Goal: Find specific page/section: Find specific page/section

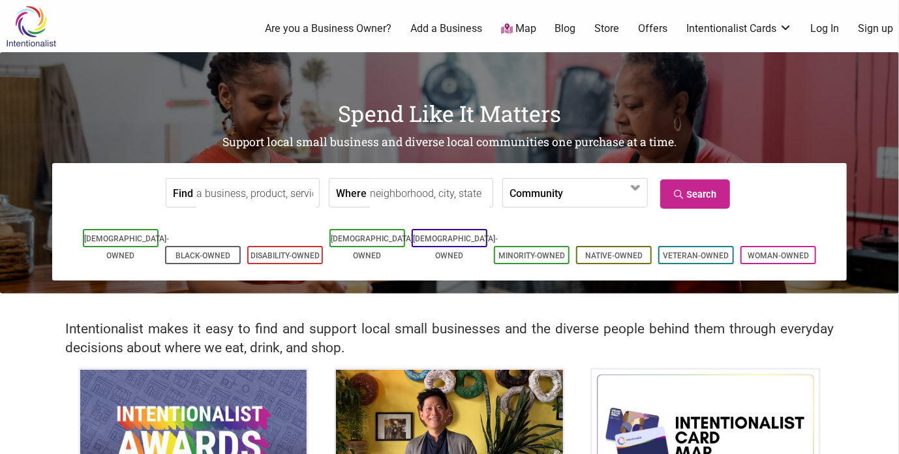
click at [274, 198] on input "Find" at bounding box center [255, 193] width 119 height 29
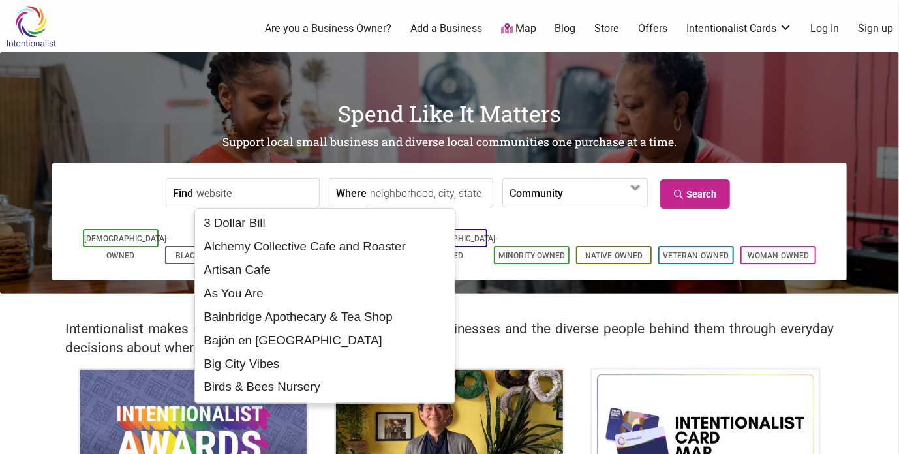
click at [272, 198] on input "website" at bounding box center [255, 193] width 119 height 29
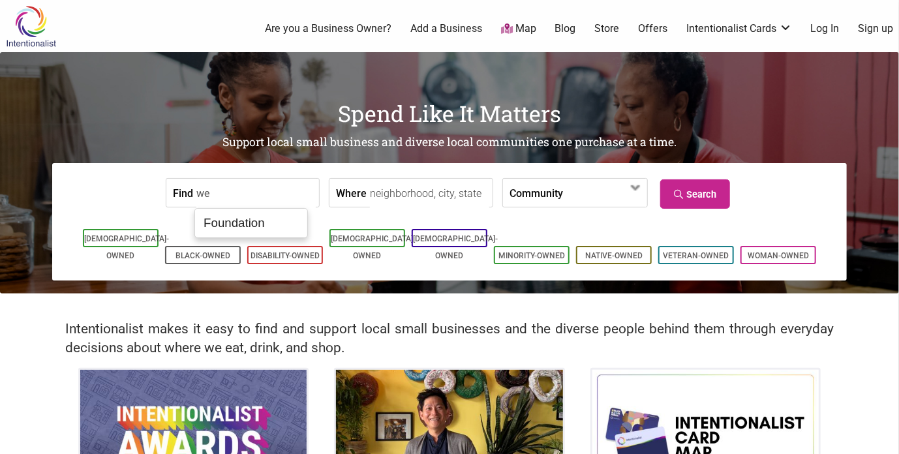
type input "w"
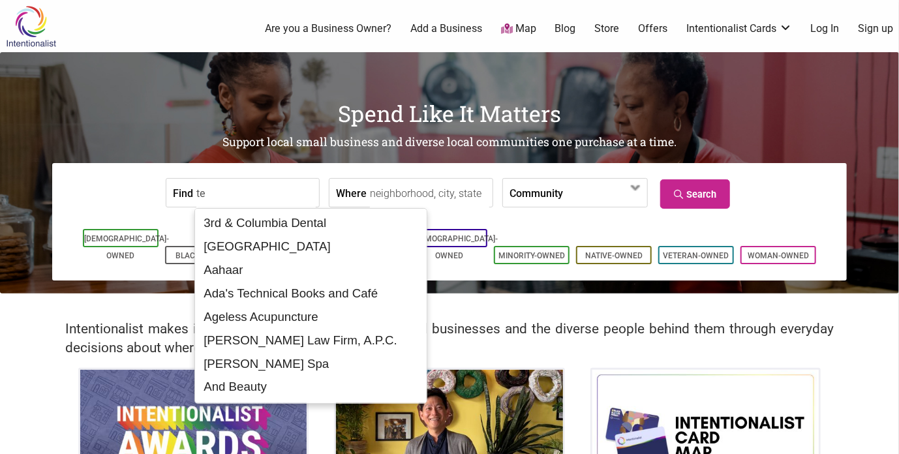
type input "t"
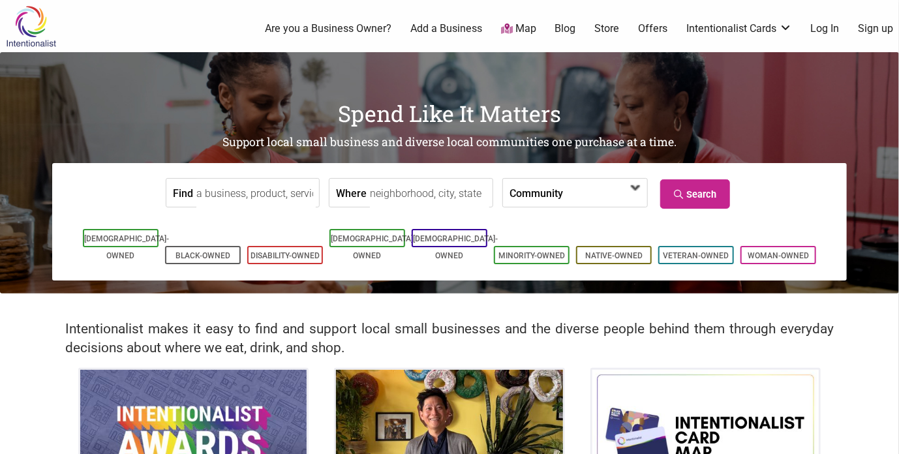
click at [577, 198] on span at bounding box center [600, 194] width 56 height 22
click at [548, 195] on label "Community" at bounding box center [537, 193] width 54 height 28
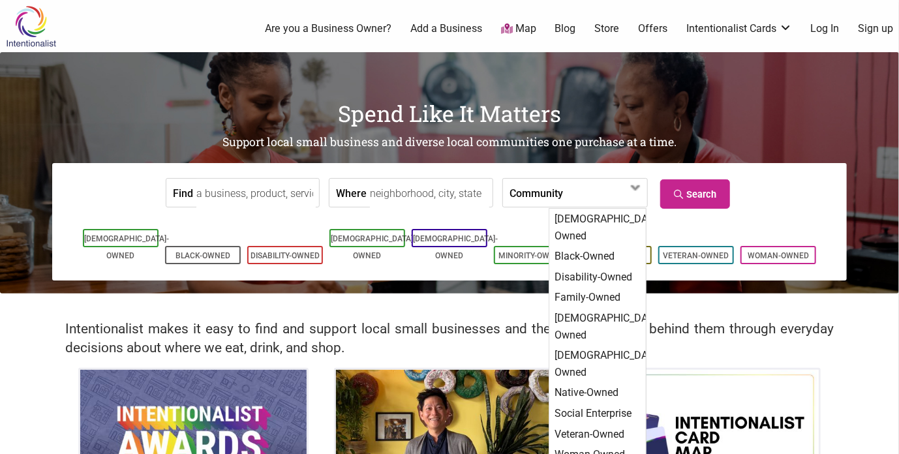
click at [123, 108] on h1 "Spend Like It Matters" at bounding box center [449, 113] width 899 height 31
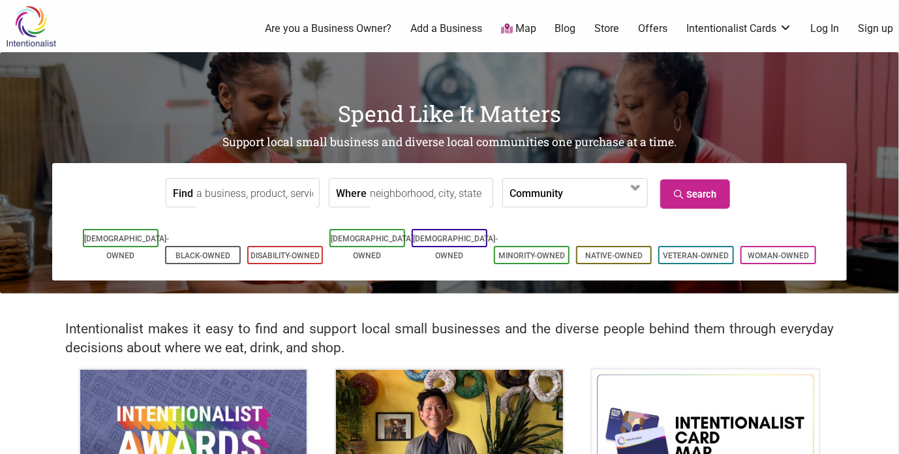
click at [243, 193] on input "Find" at bounding box center [255, 193] width 119 height 29
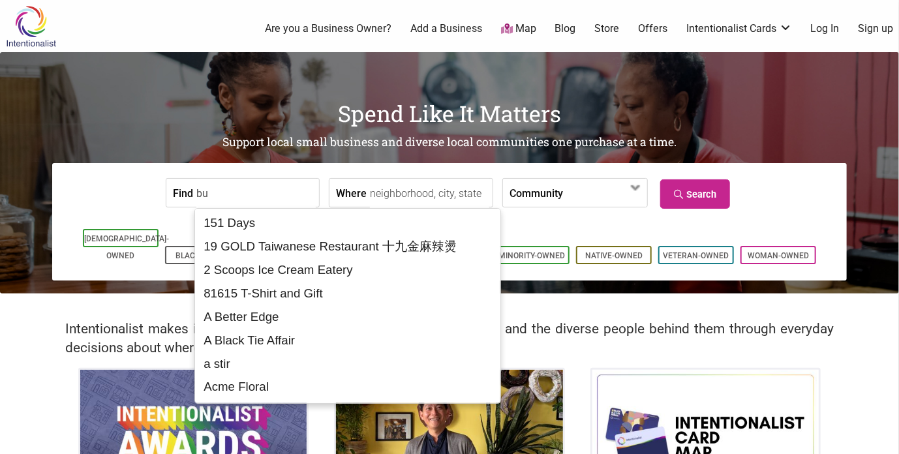
type input "b"
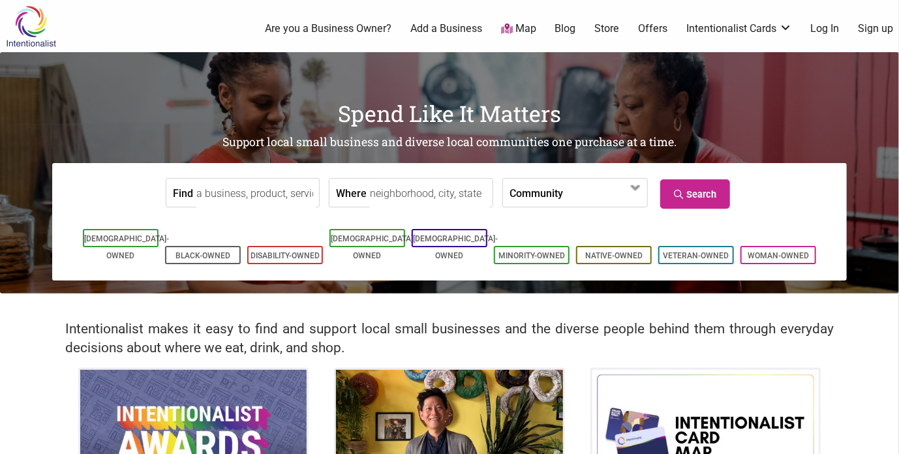
click at [525, 31] on link "Map" at bounding box center [518, 29] width 35 height 15
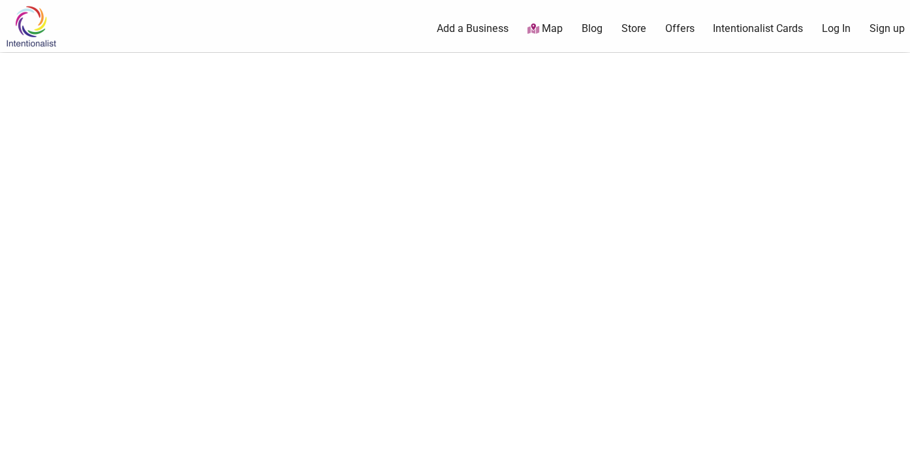
click at [541, 29] on link "Map" at bounding box center [544, 29] width 35 height 15
